Goal: Task Accomplishment & Management: Use online tool/utility

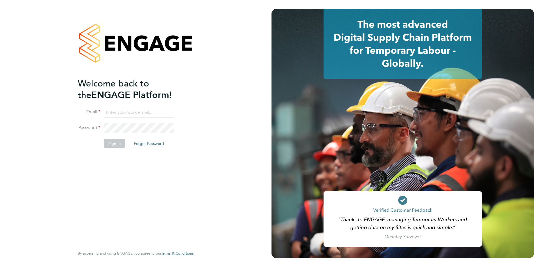
type input "[EMAIL_ADDRESS][DOMAIN_NAME]"
click at [158, 122] on li "Email [EMAIL_ADDRESS][DOMAIN_NAME]" at bounding box center [133, 115] width 110 height 16
click at [120, 144] on button "Sign In" at bounding box center [114, 143] width 21 height 9
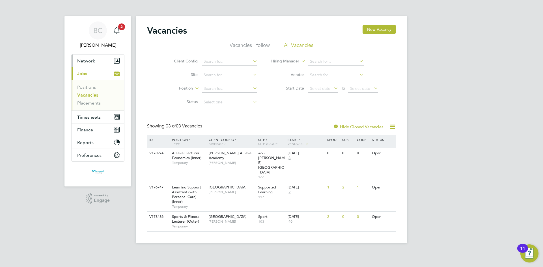
click at [96, 59] on button "Network" at bounding box center [98, 61] width 53 height 12
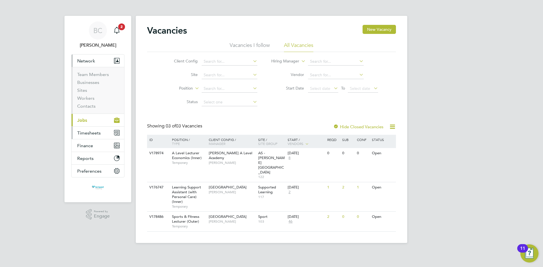
click at [96, 131] on span "Timesheets" at bounding box center [88, 132] width 23 height 5
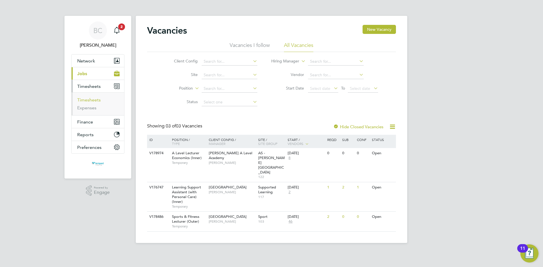
click at [90, 102] on link "Timesheets" at bounding box center [88, 99] width 23 height 5
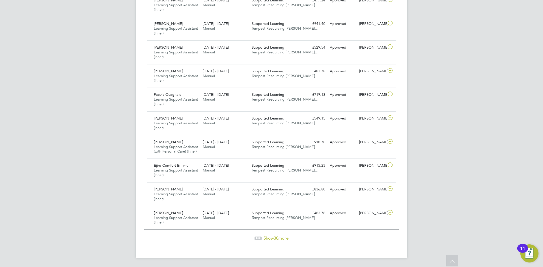
click at [281, 238] on span "Show 30 more" at bounding box center [276, 238] width 25 height 5
click at [280, 240] on span "Show 30 more" at bounding box center [276, 238] width 25 height 5
click at [285, 240] on span "Show 30 more" at bounding box center [276, 238] width 25 height 5
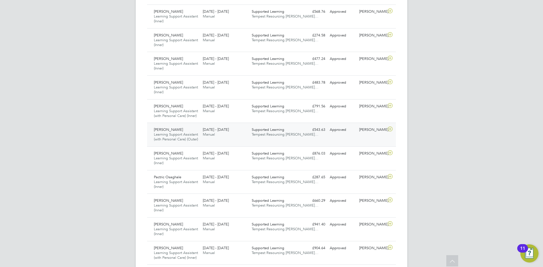
click at [185, 142] on span "Learning Support Assistant (with Personal Care) (Outer)" at bounding box center [176, 137] width 44 height 10
